Goal: Task Accomplishment & Management: Manage account settings

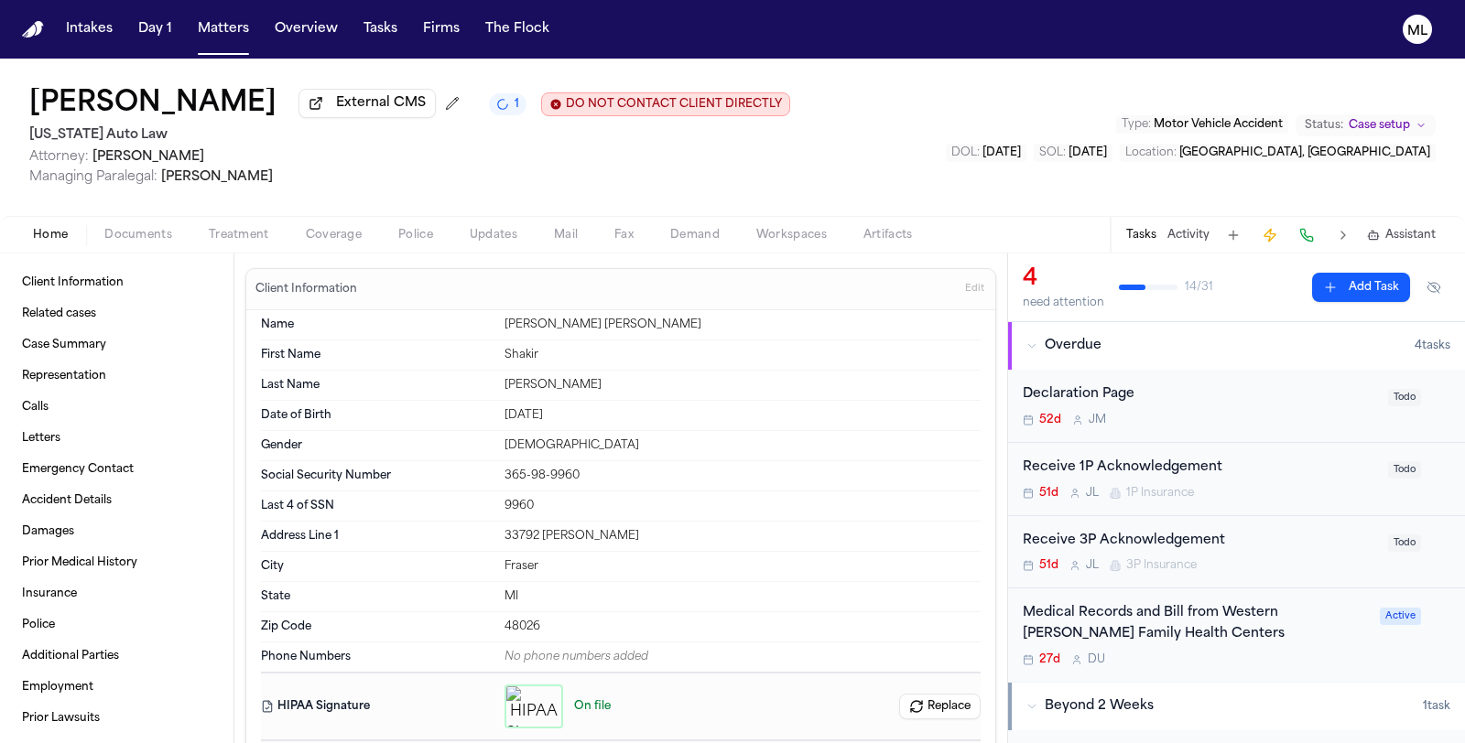
click at [1270, 574] on div "Receive 3P Acknowledgement 51d [PERSON_NAME] 3P Insurance Todo" at bounding box center [1236, 552] width 457 height 73
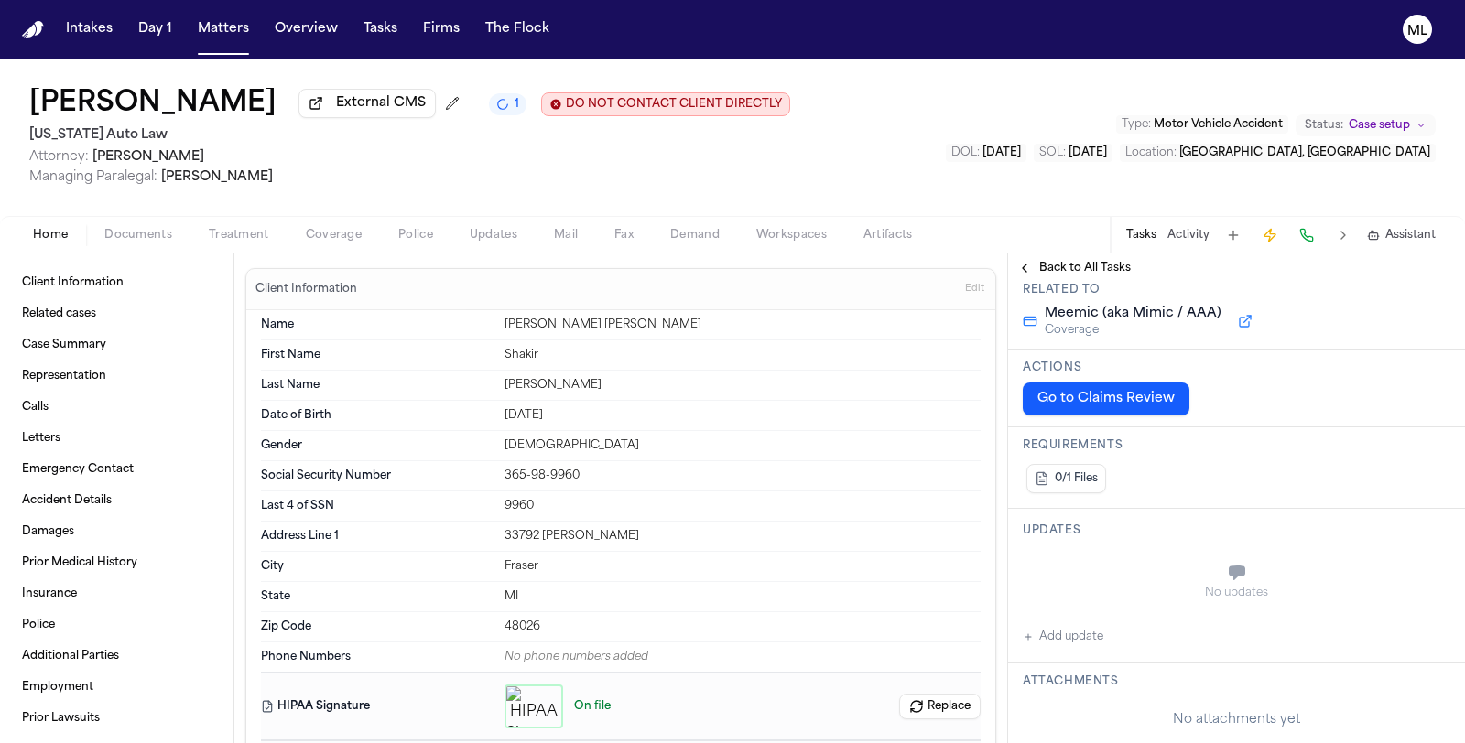
scroll to position [305, 0]
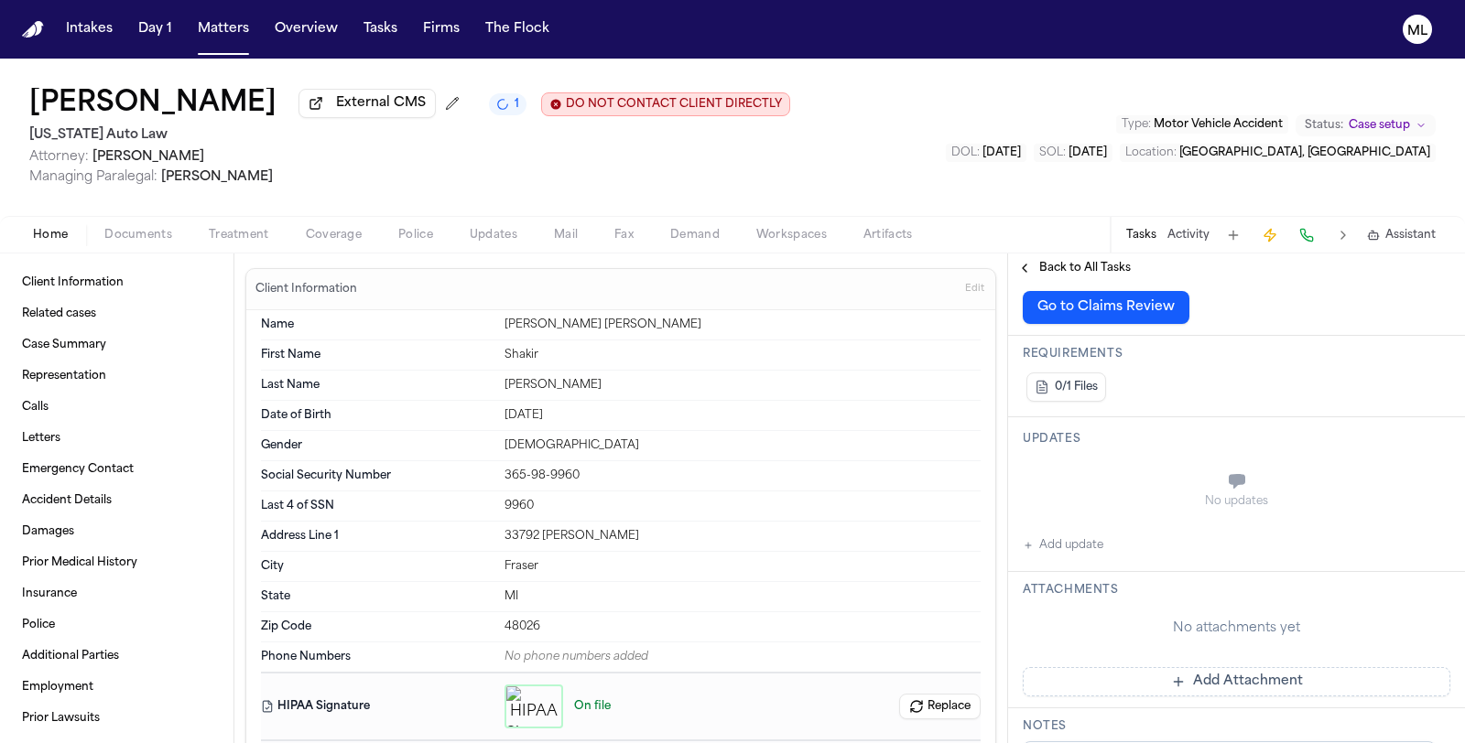
click at [1210, 690] on button "Add Attachment" at bounding box center [1237, 681] width 428 height 29
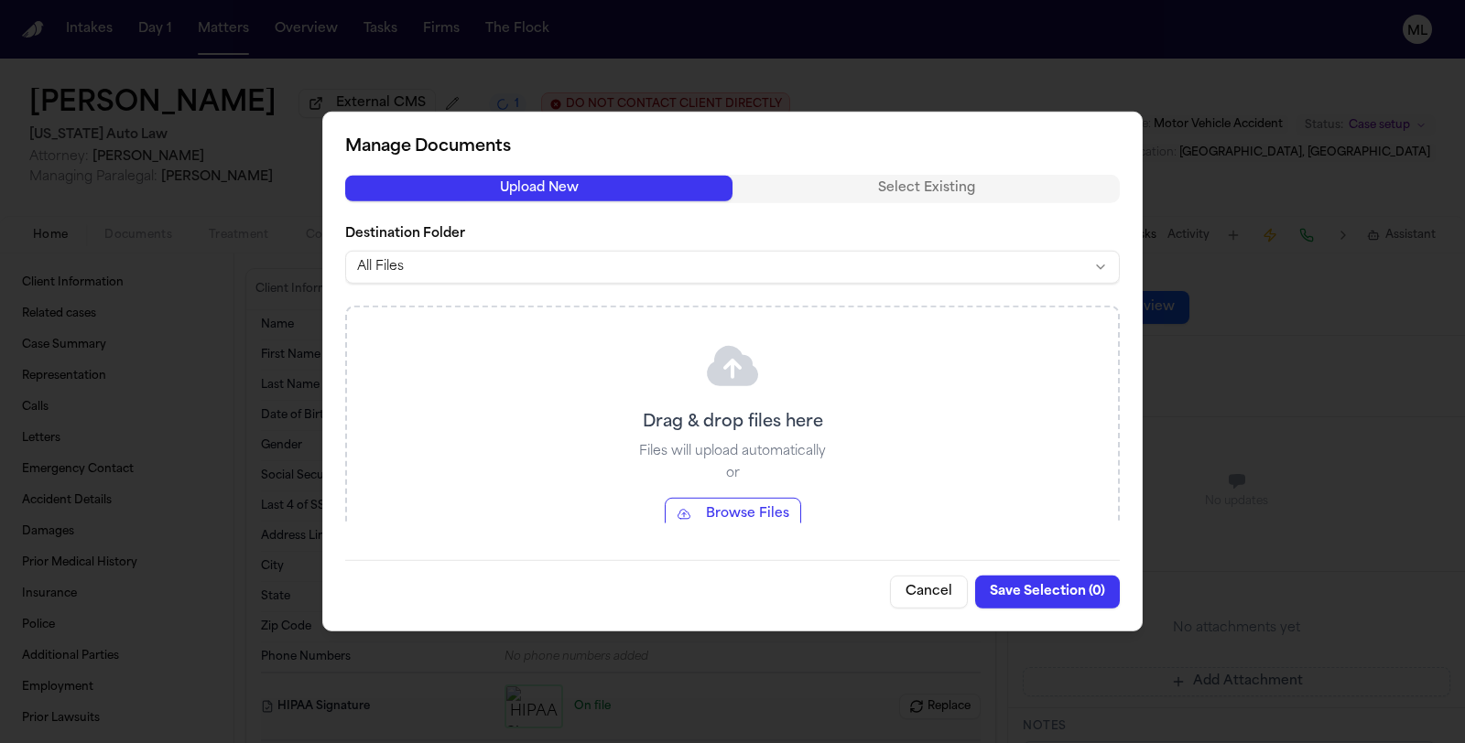
click at [761, 509] on button "Browse Files" at bounding box center [733, 513] width 136 height 33
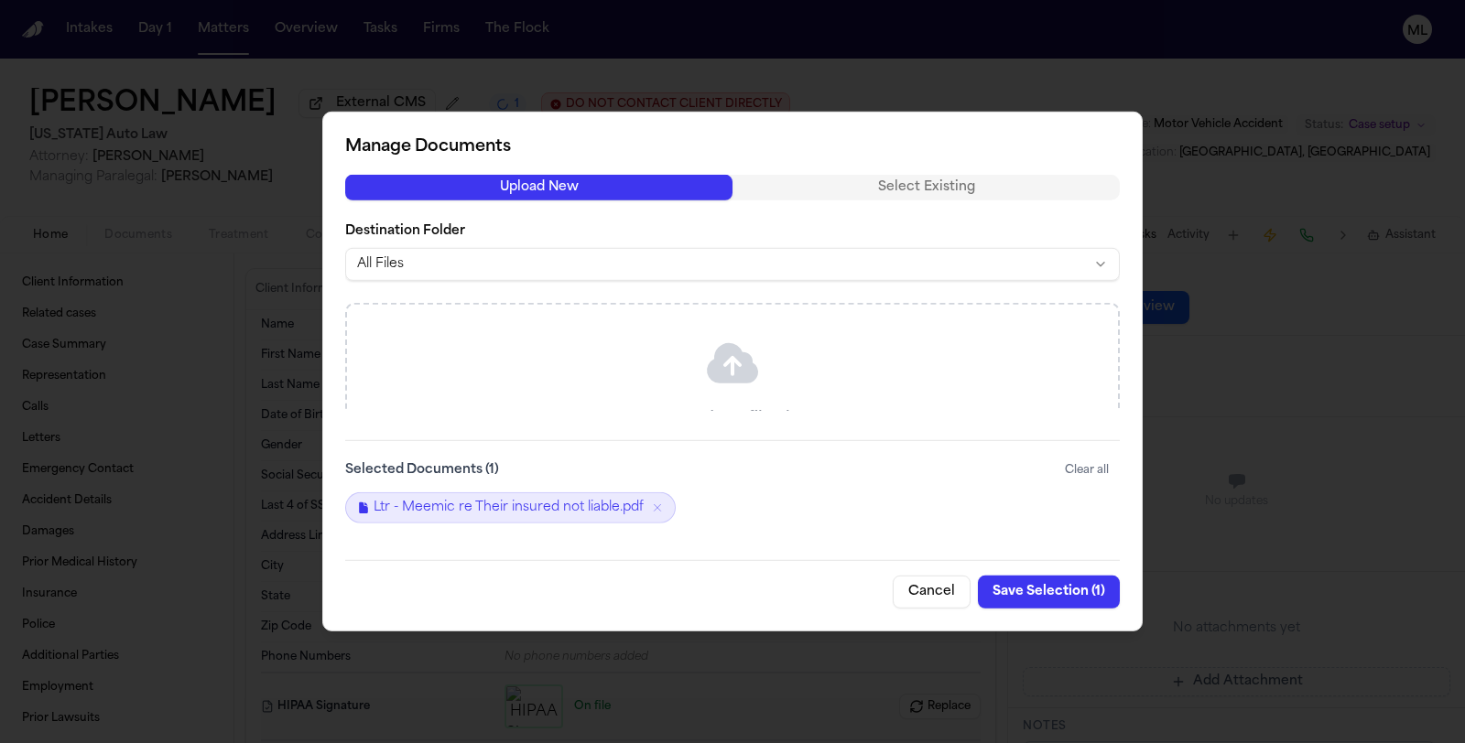
click at [1035, 591] on button "Save Selection ( 1 )" at bounding box center [1049, 592] width 142 height 33
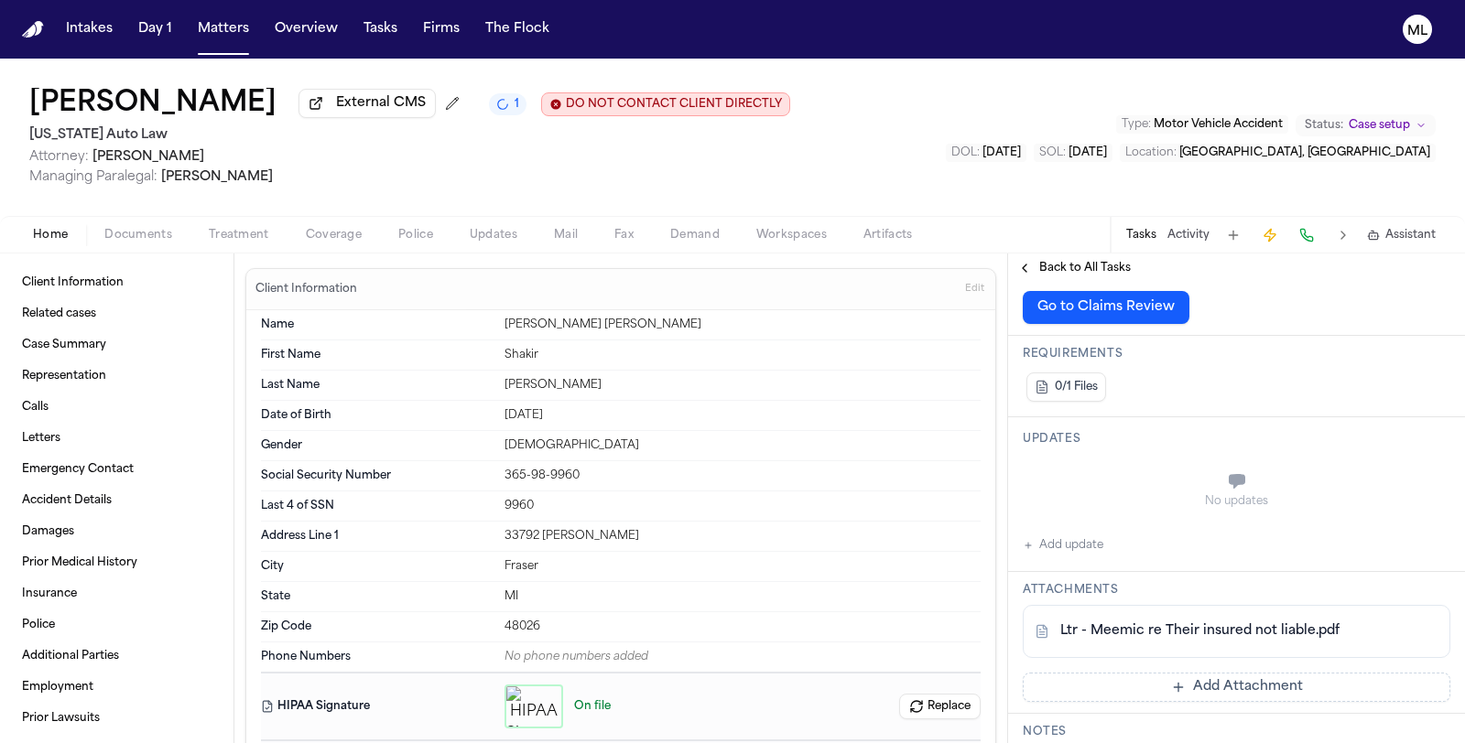
scroll to position [0, 0]
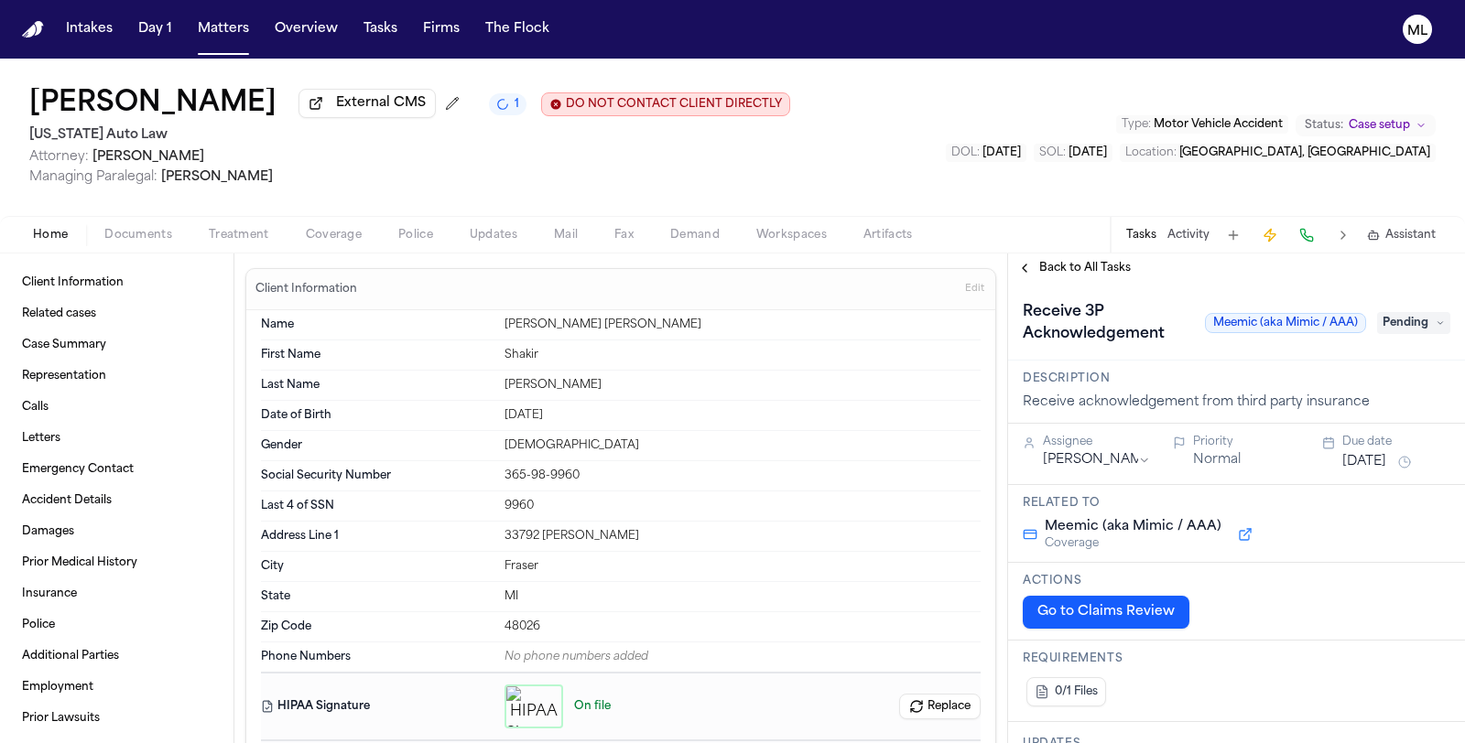
click at [1390, 320] on span "Pending" at bounding box center [1413, 323] width 73 height 22
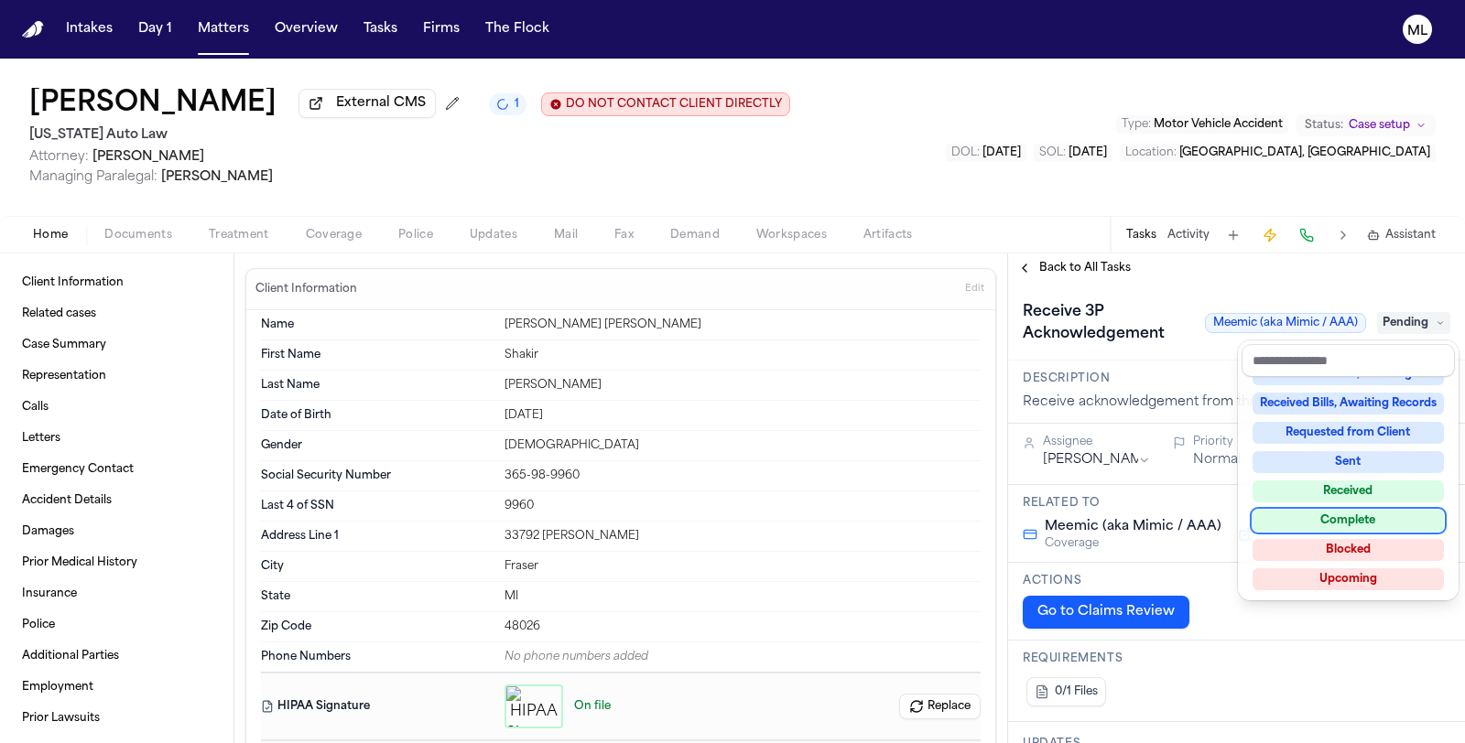
click at [1374, 516] on div "Complete" at bounding box center [1347, 521] width 191 height 22
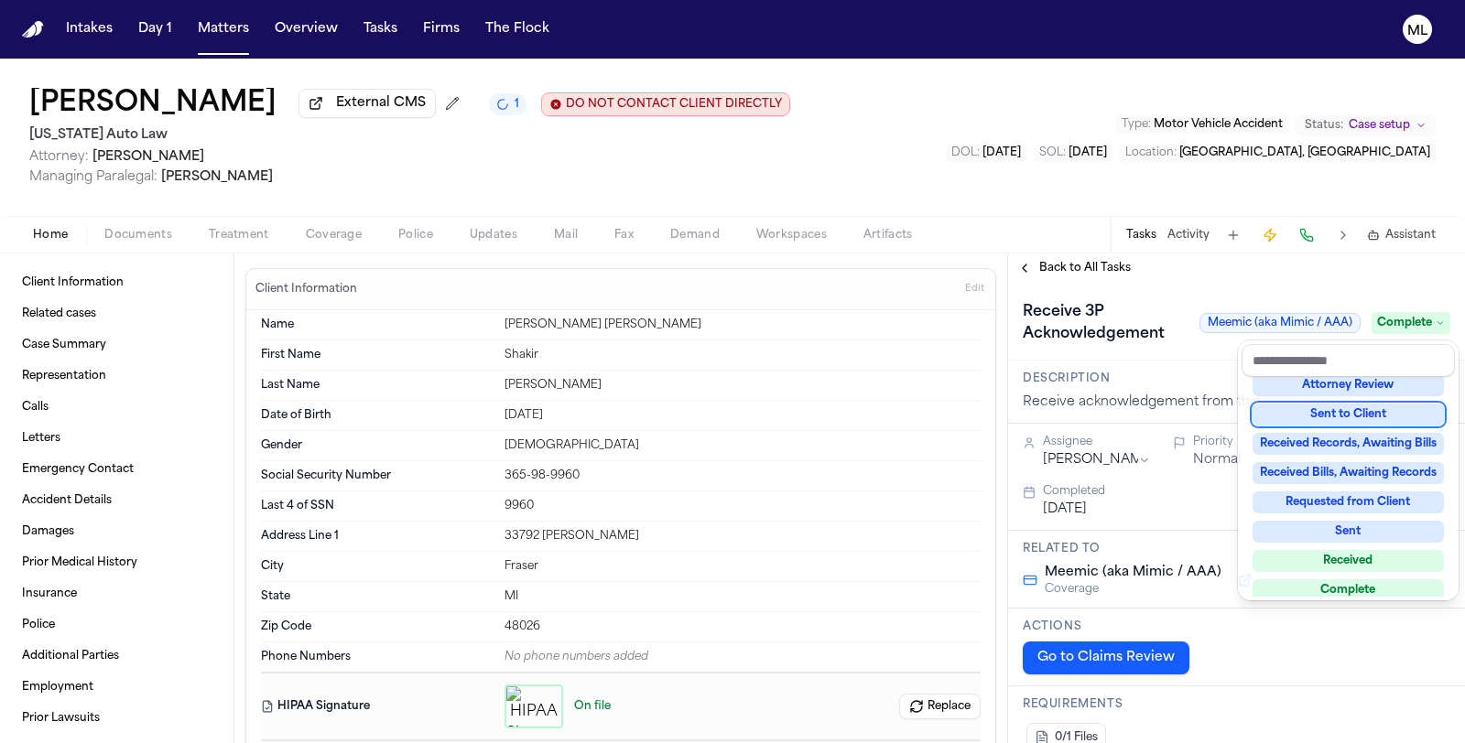
click at [1078, 275] on div "**********" at bounding box center [1236, 499] width 457 height 490
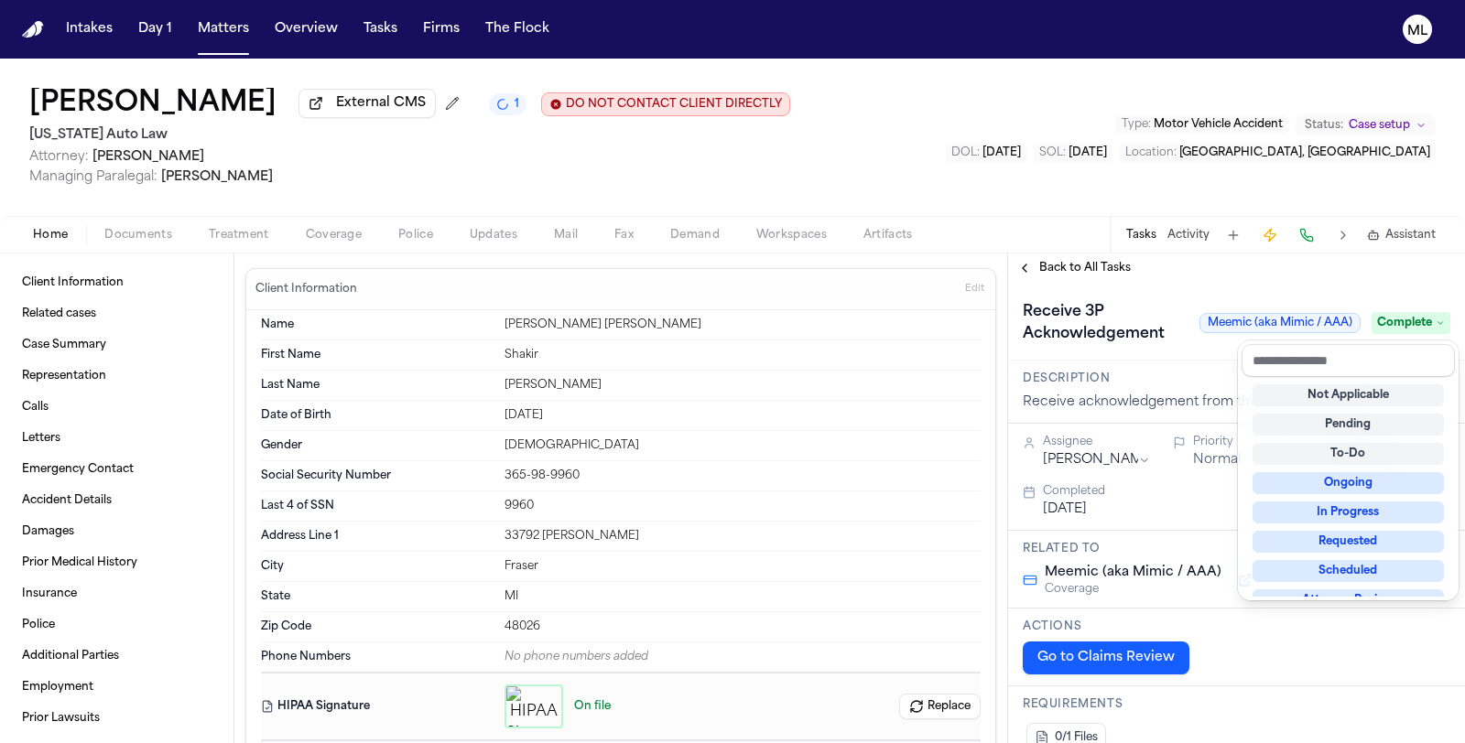
click at [1080, 266] on span "Back to All Tasks" at bounding box center [1085, 268] width 92 height 15
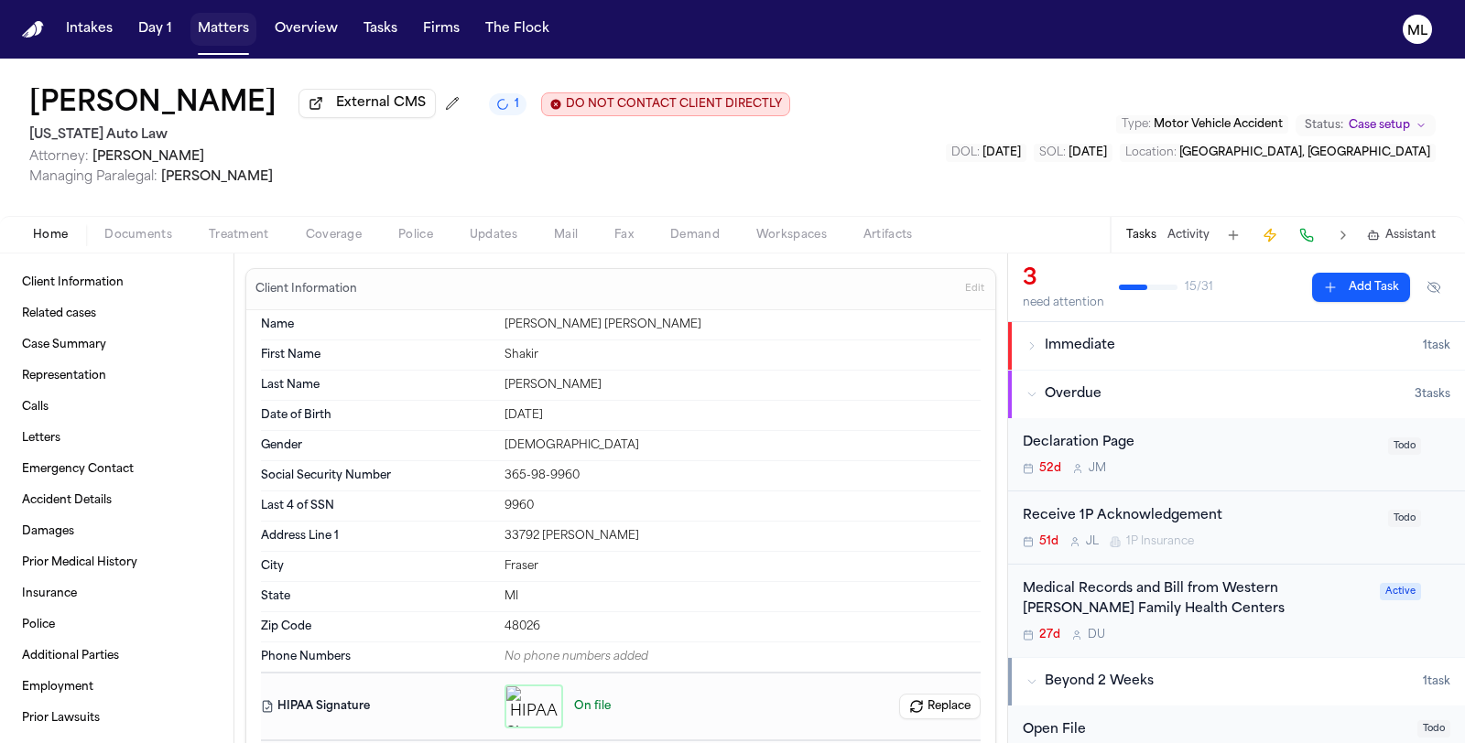
drag, startPoint x: 235, startPoint y: 21, endPoint x: 288, endPoint y: 27, distance: 53.5
click at [234, 21] on button "Matters" at bounding box center [223, 29] width 66 height 33
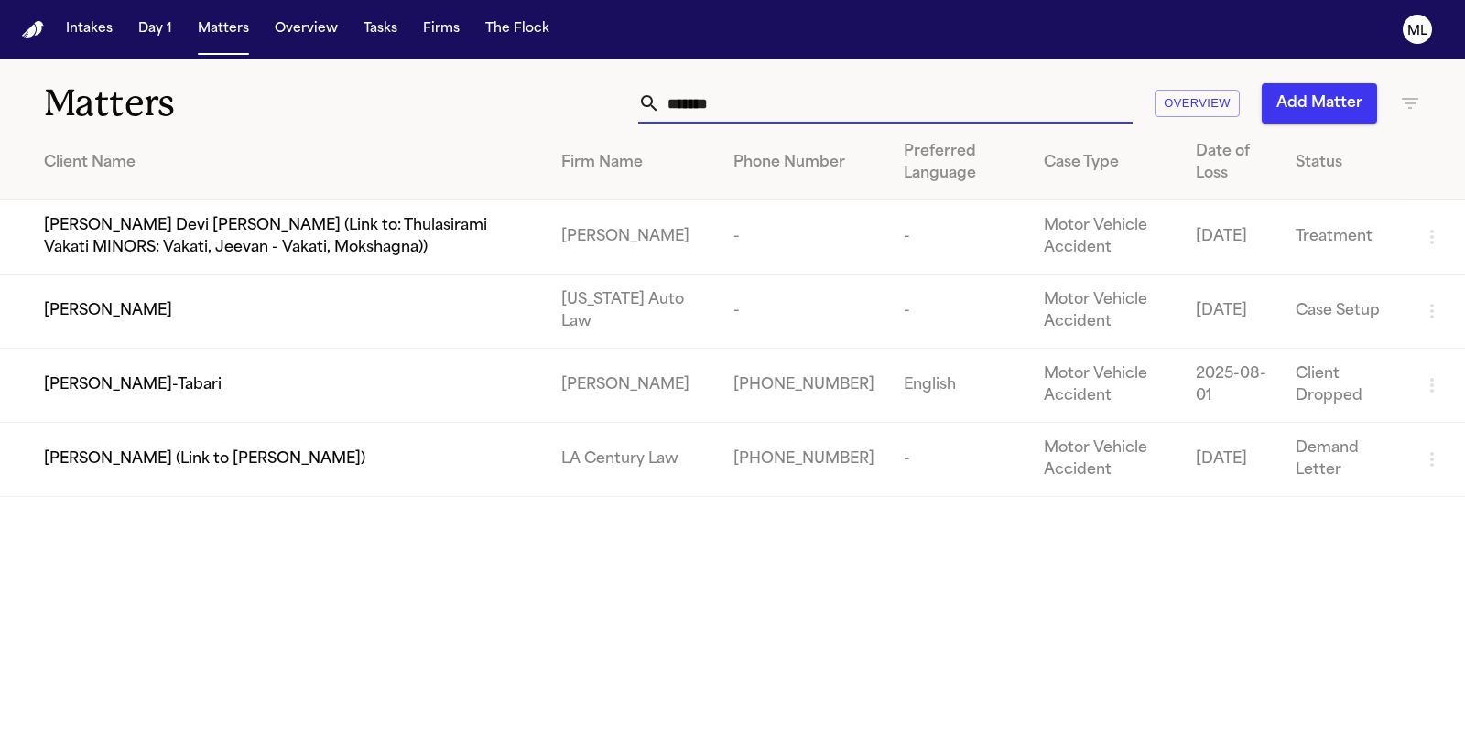
drag, startPoint x: 732, startPoint y: 103, endPoint x: 616, endPoint y: 103, distance: 116.3
click at [616, 103] on div "****** Overview Add Matter" at bounding box center [927, 103] width 988 height 40
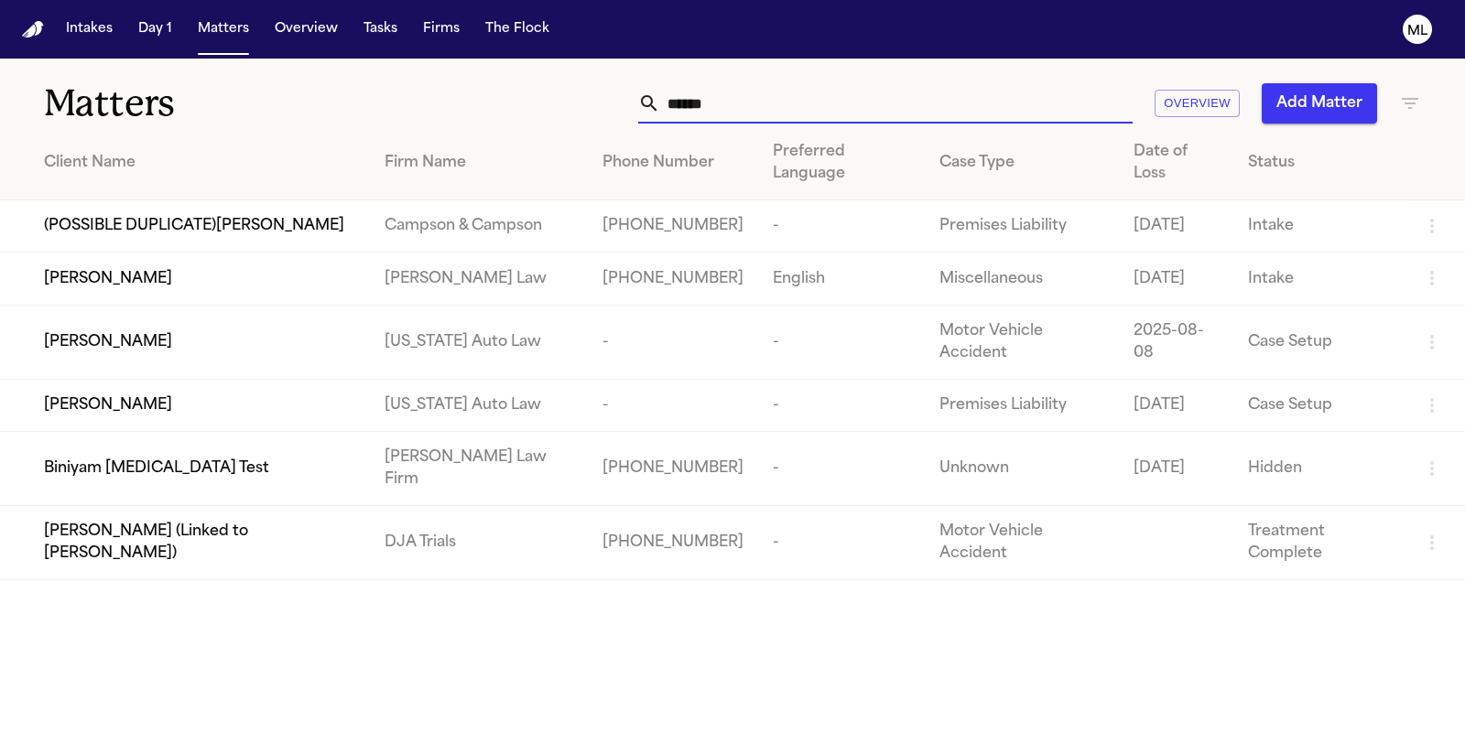
type input "******"
click at [307, 323] on td "[PERSON_NAME]" at bounding box center [185, 342] width 370 height 74
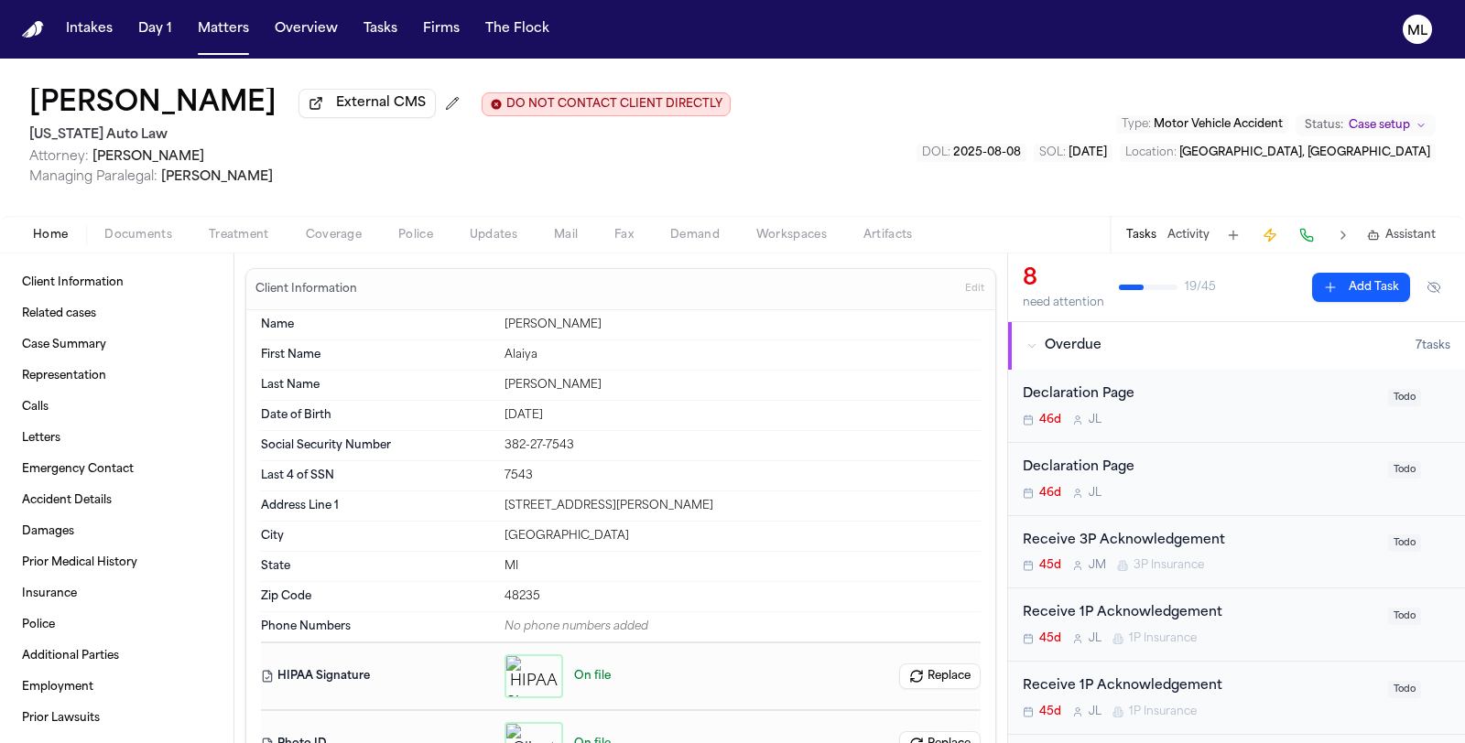
click at [1282, 615] on div "Receive 1P Acknowledgement" at bounding box center [1200, 613] width 354 height 21
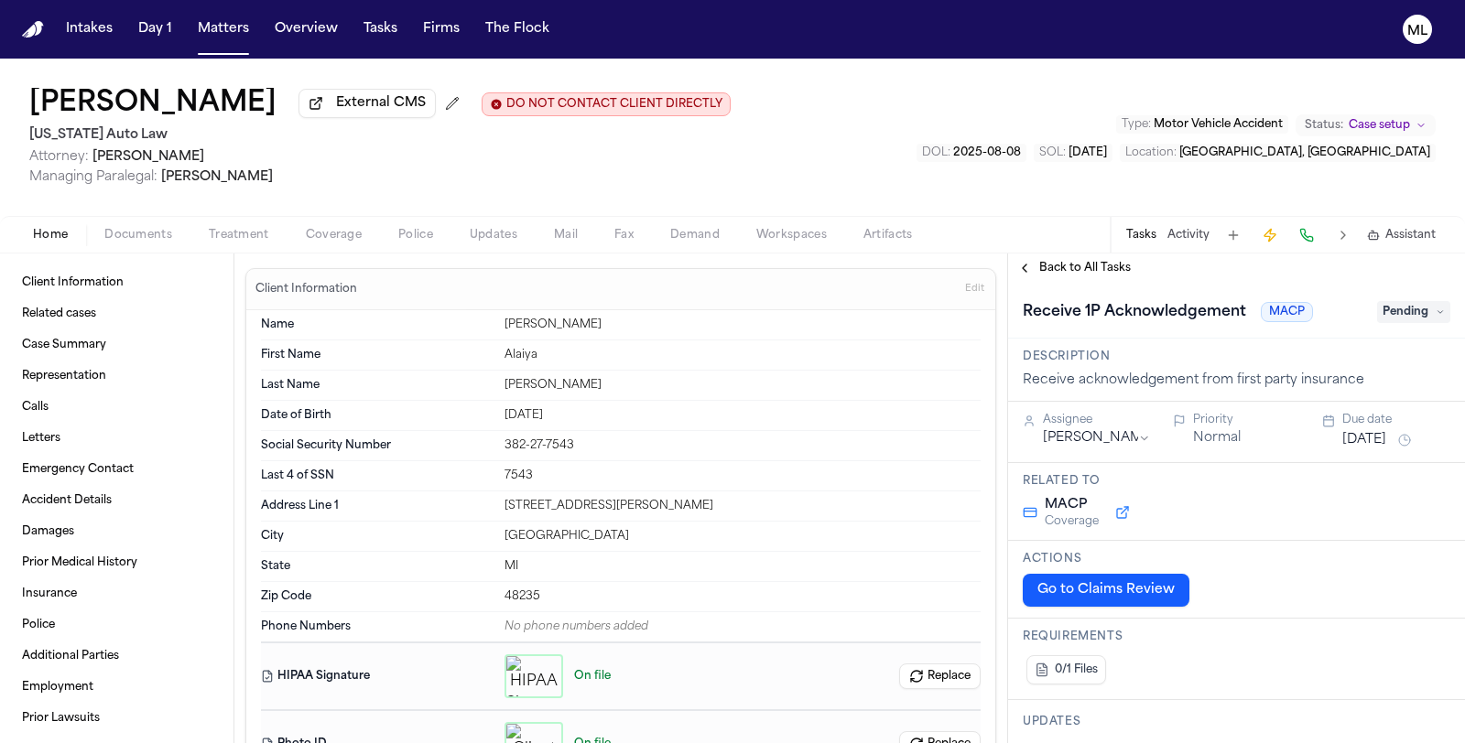
click at [1394, 318] on span "Pending" at bounding box center [1413, 312] width 73 height 22
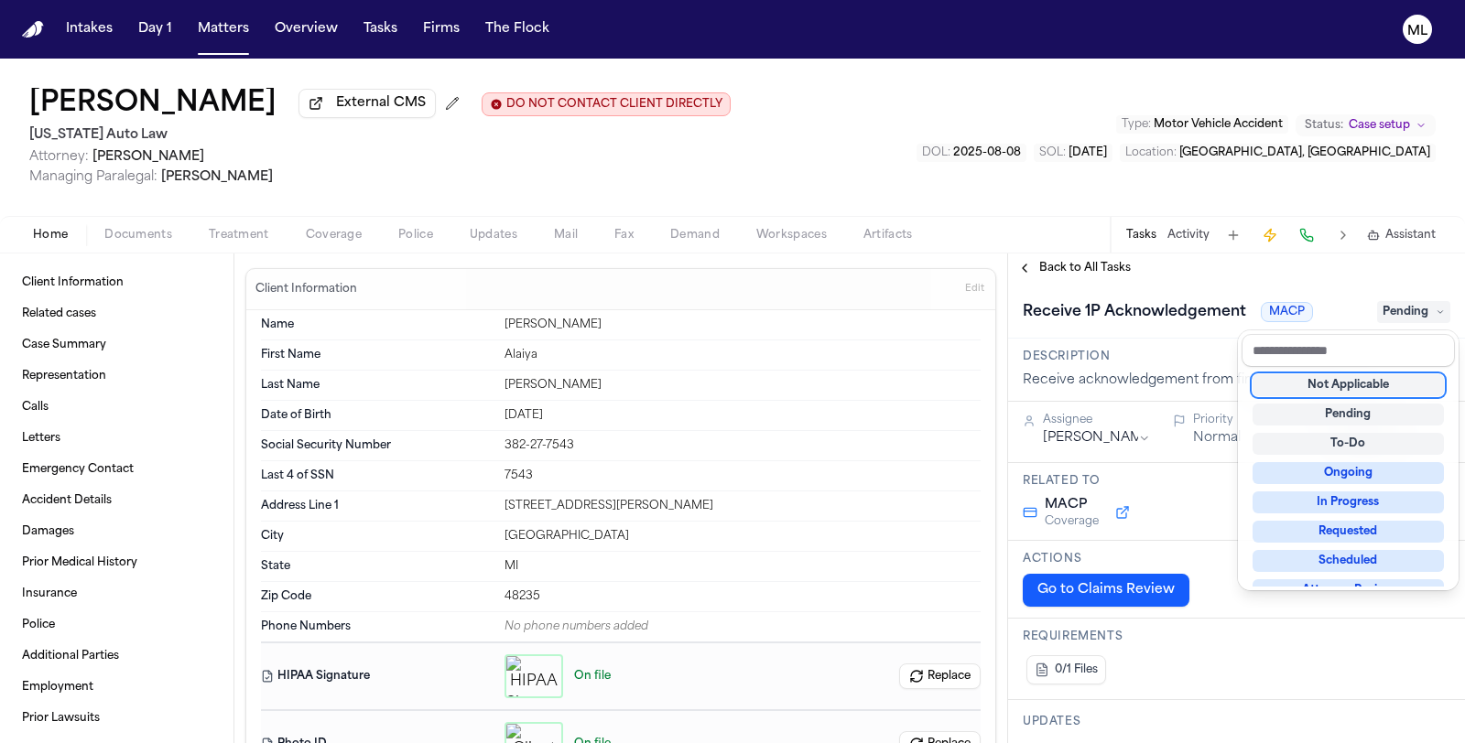
click at [1379, 389] on div "Not Applicable" at bounding box center [1347, 385] width 191 height 22
click at [1072, 271] on div "**********" at bounding box center [1236, 499] width 457 height 490
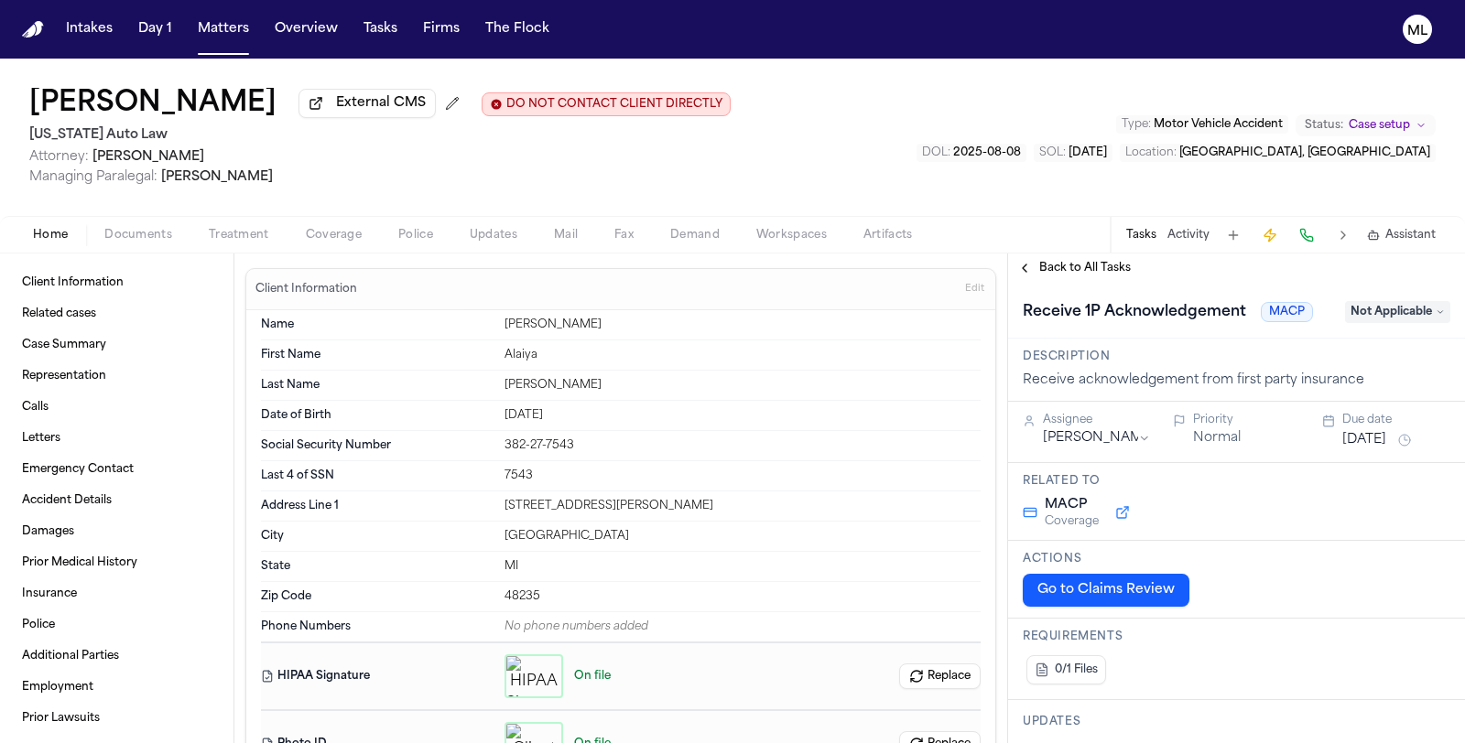
click at [1072, 271] on span "Back to All Tasks" at bounding box center [1085, 268] width 92 height 15
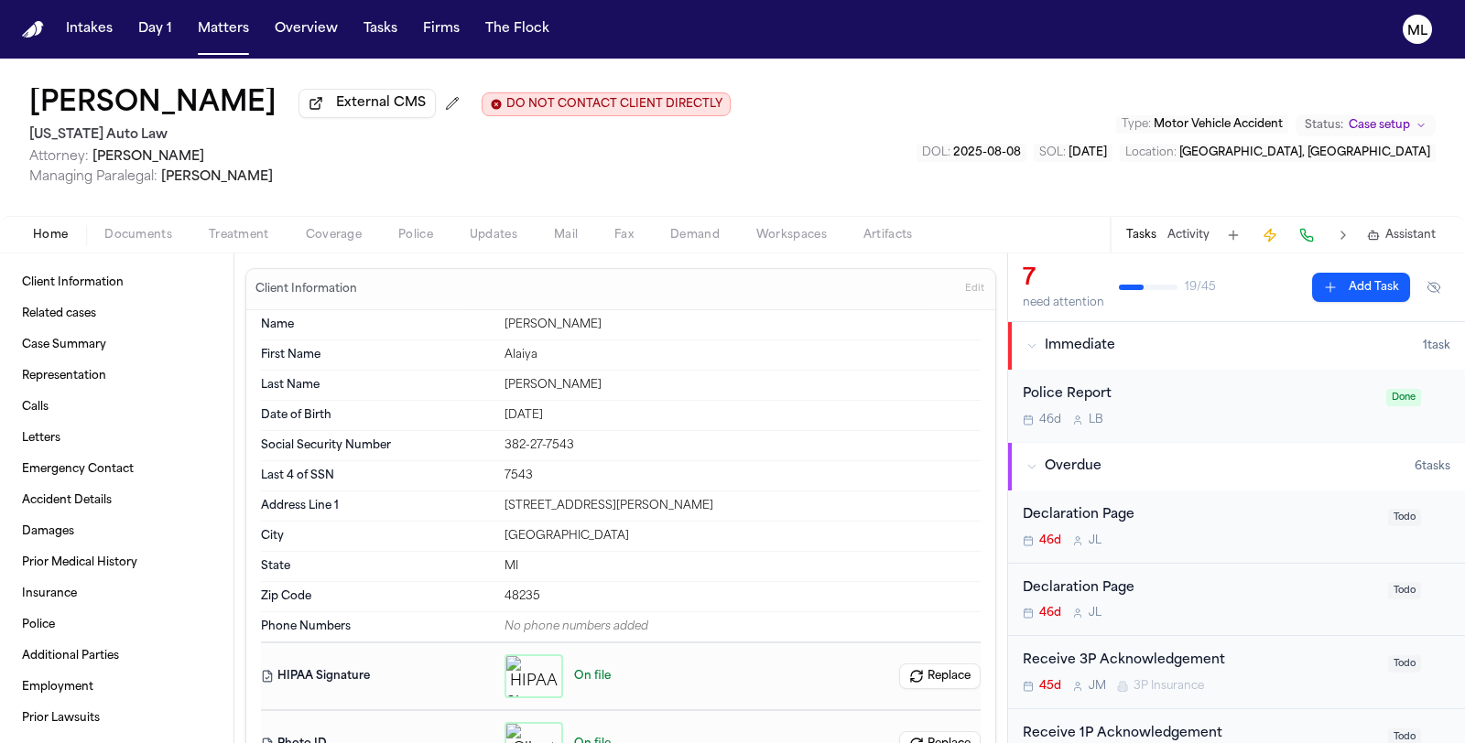
click at [1296, 711] on div "Receive 1P Acknowledgement 45d [PERSON_NAME] 1P Insurance Todo" at bounding box center [1236, 745] width 457 height 73
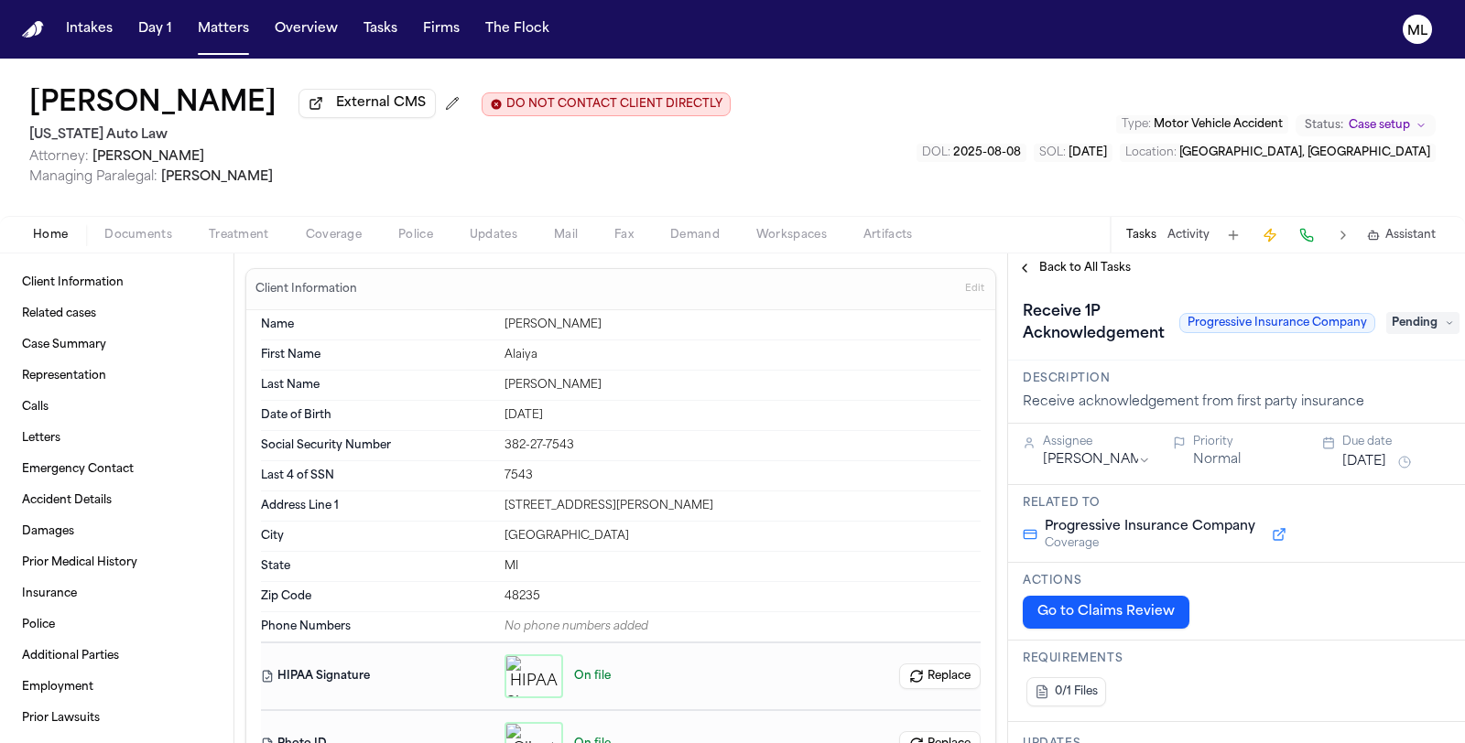
click at [1411, 329] on span "Pending" at bounding box center [1422, 323] width 73 height 22
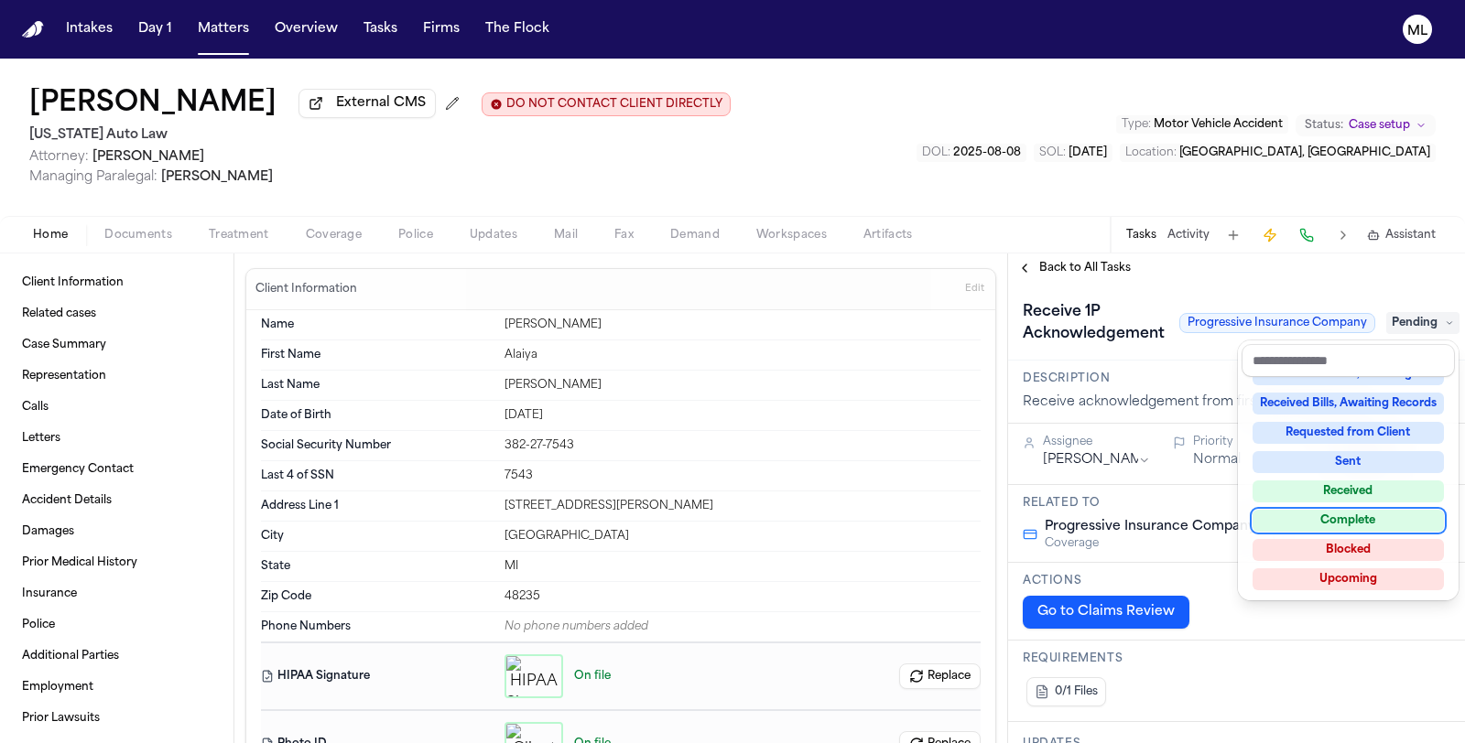
click at [1338, 510] on div "Complete" at bounding box center [1347, 521] width 191 height 22
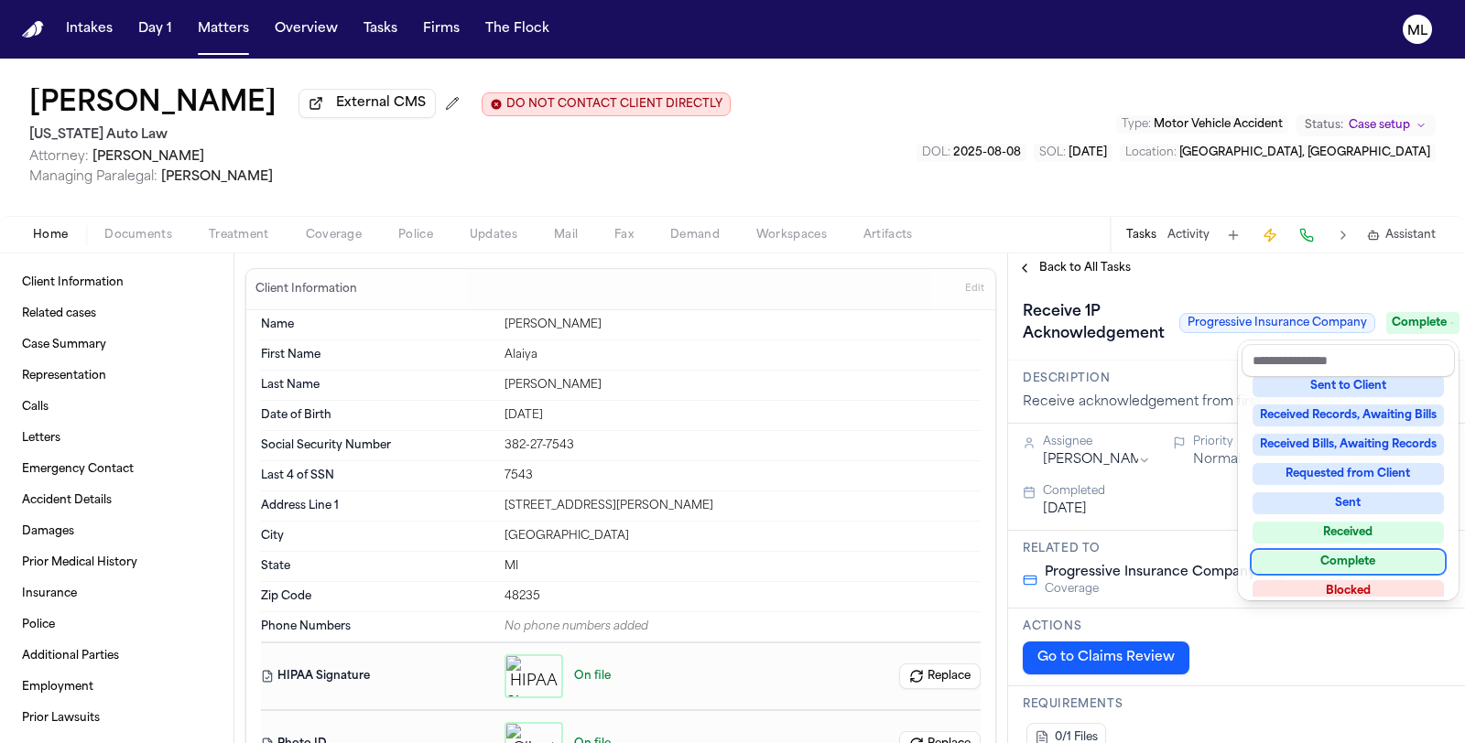
scroll to position [285, 0]
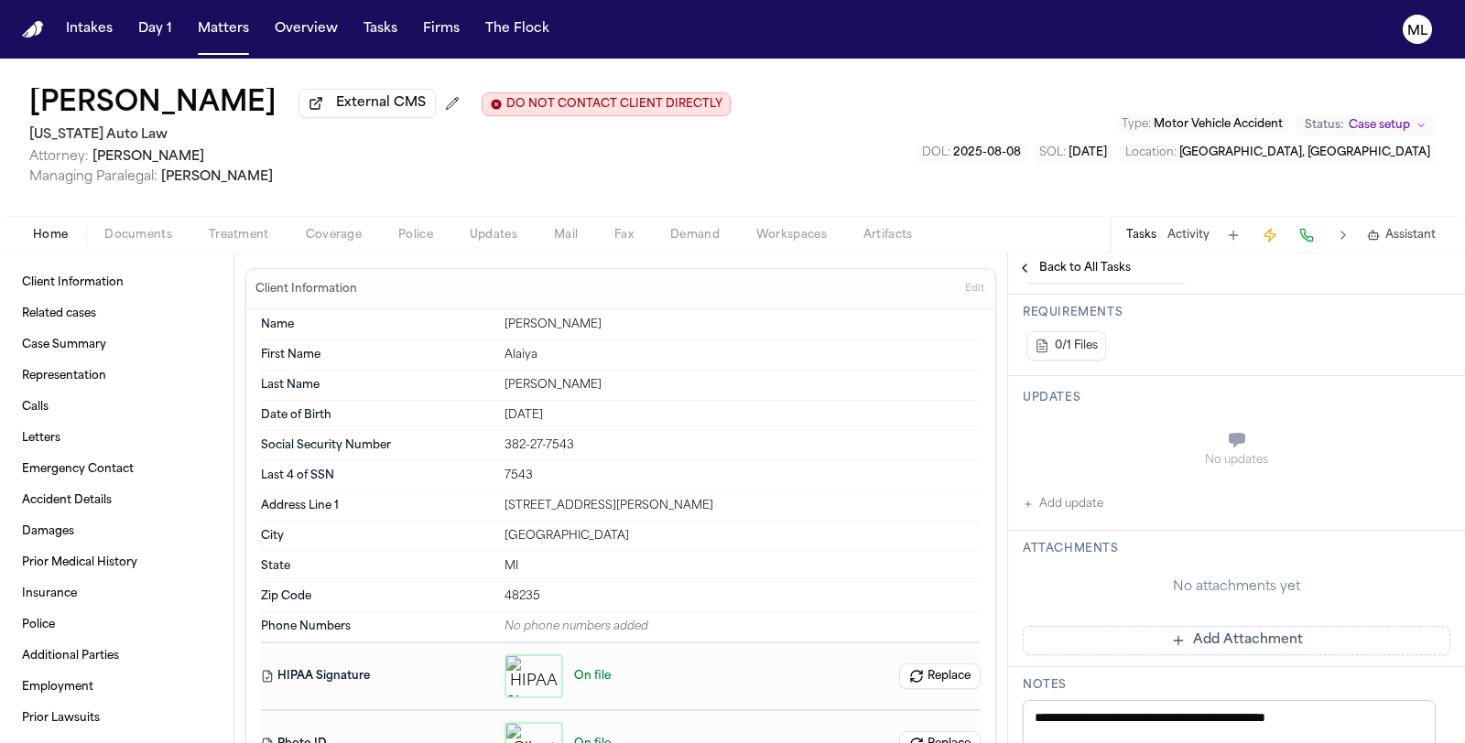
scroll to position [508, 0]
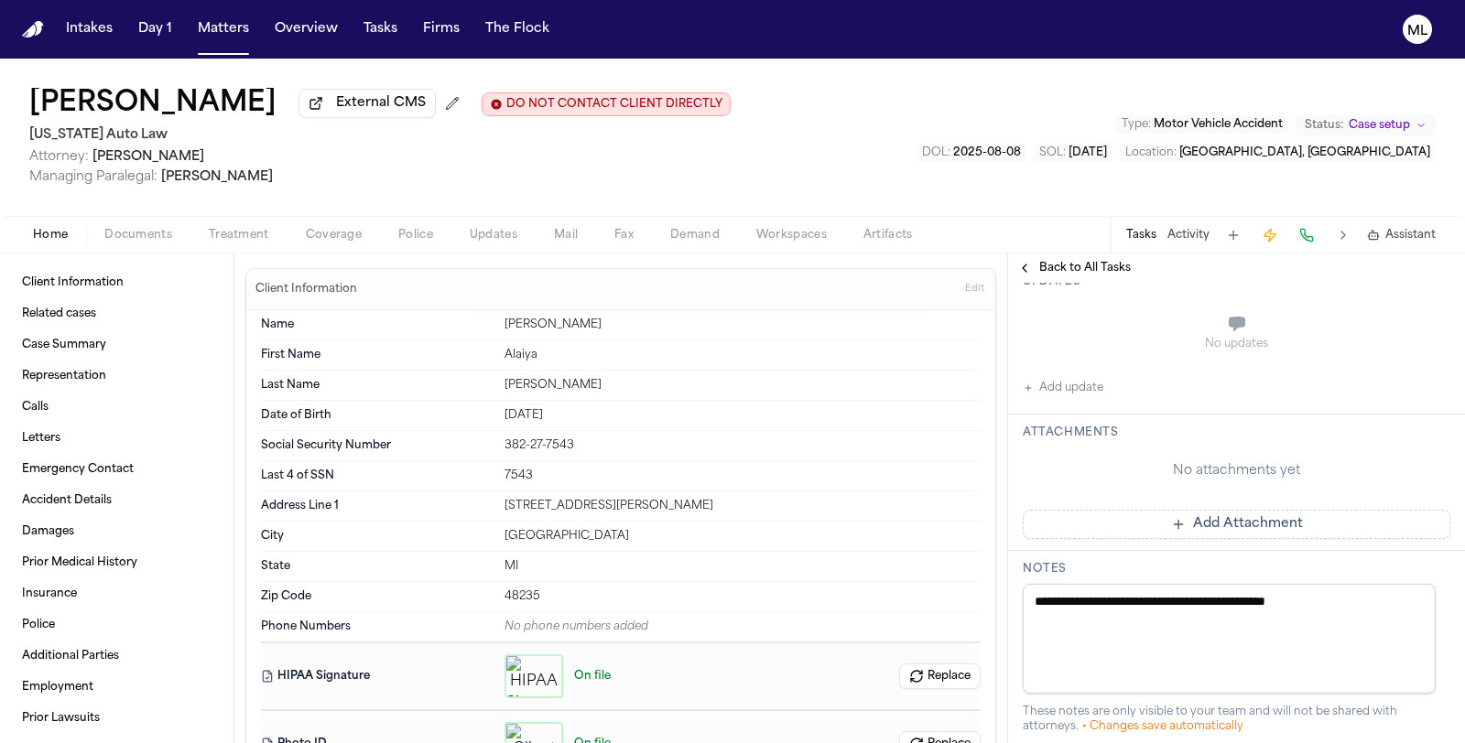
click at [1205, 517] on button "Add Attachment" at bounding box center [1237, 524] width 428 height 29
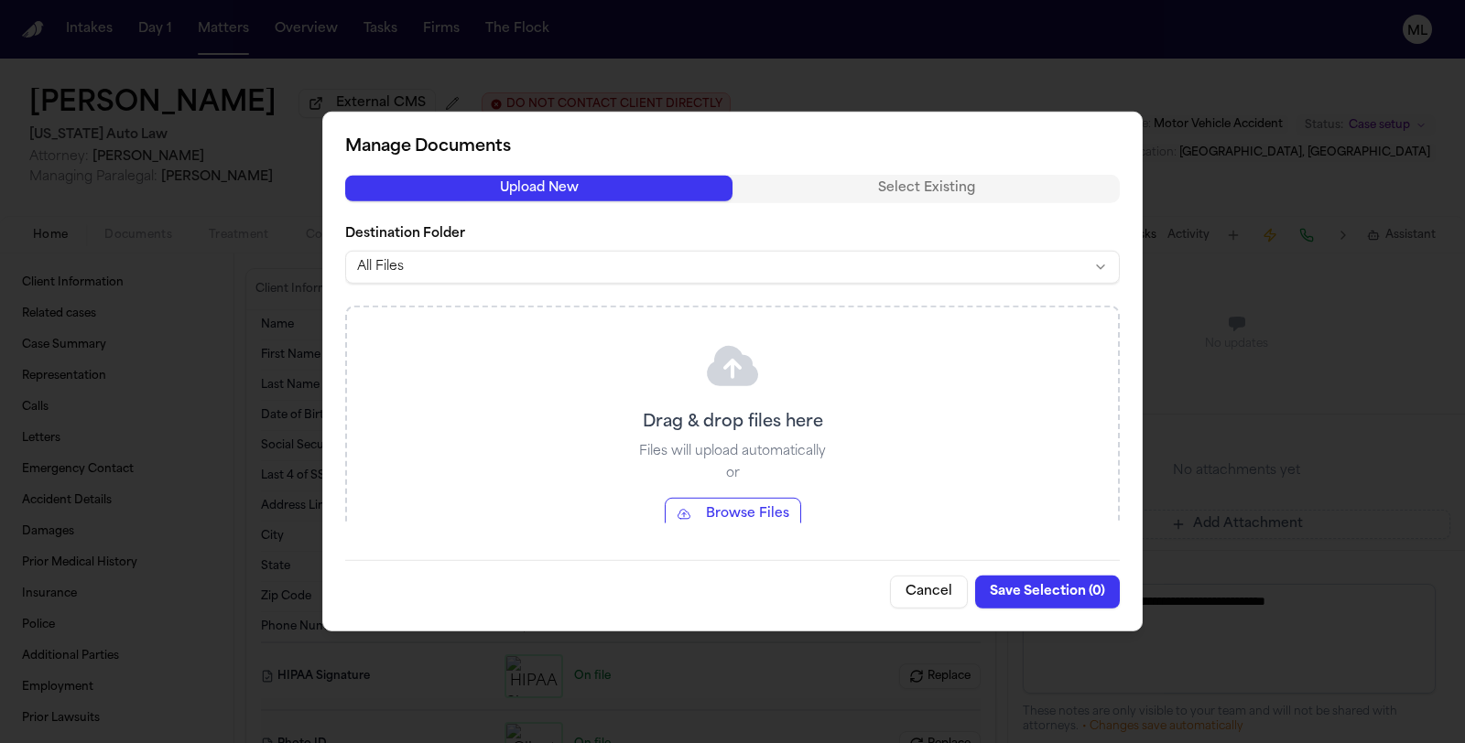
click at [723, 516] on button "Browse Files" at bounding box center [733, 513] width 136 height 33
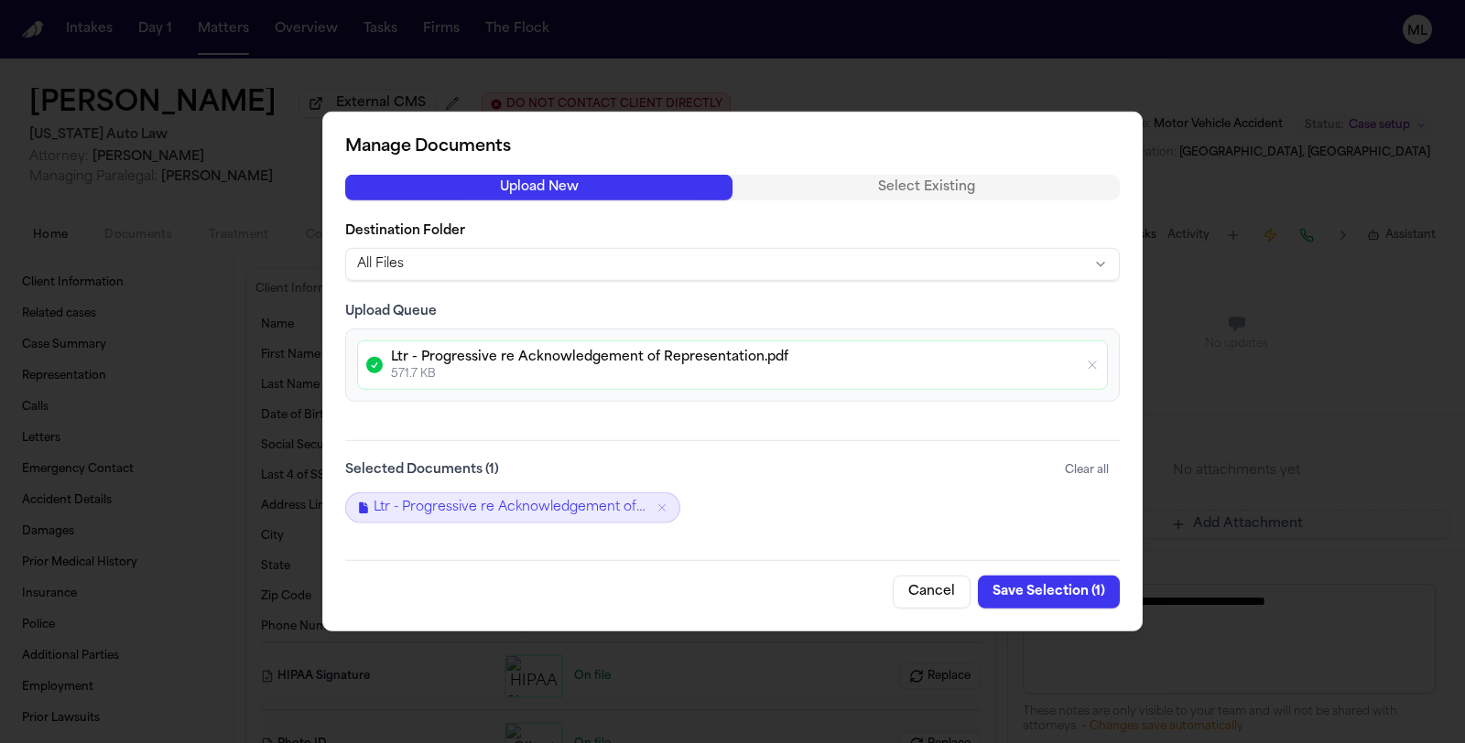
click at [1023, 590] on button "Save Selection ( 1 )" at bounding box center [1049, 592] width 142 height 33
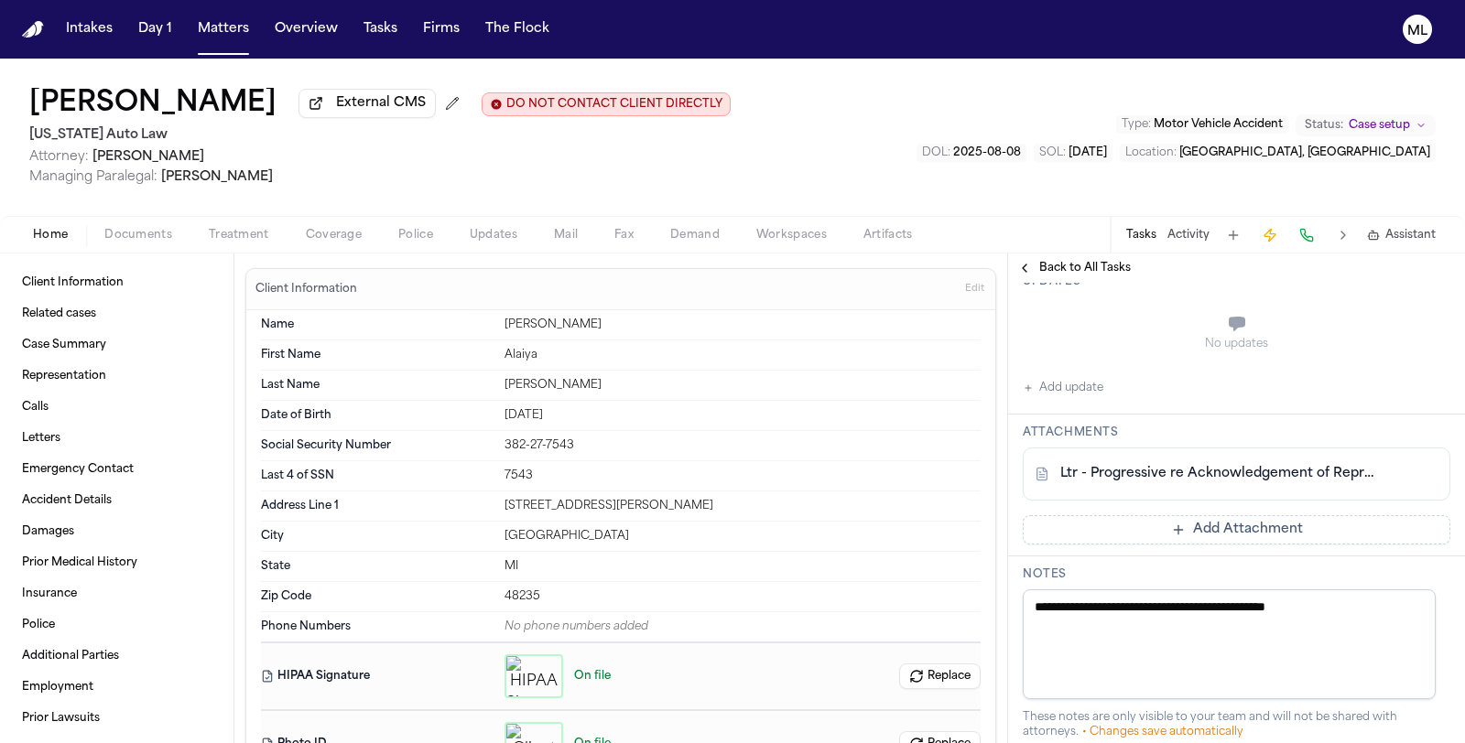
click at [1053, 267] on span "Back to All Tasks" at bounding box center [1085, 268] width 92 height 15
